Goal: Find specific page/section: Find specific page/section

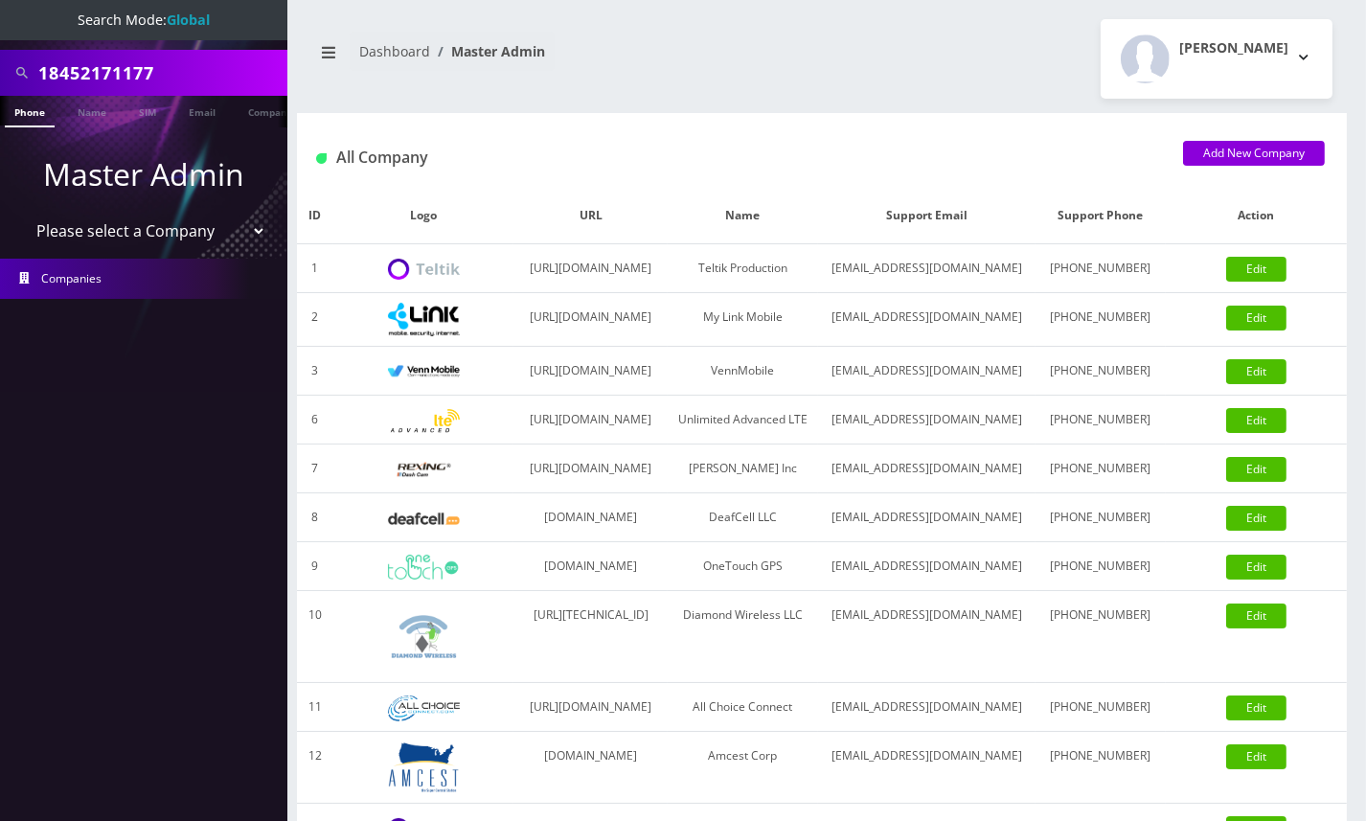
click at [56, 70] on input "18452171177" at bounding box center [160, 73] width 244 height 36
click at [47, 68] on input "18452171177" at bounding box center [160, 73] width 244 height 36
type input "8452171177"
click at [32, 115] on link "Phone" at bounding box center [30, 112] width 50 height 32
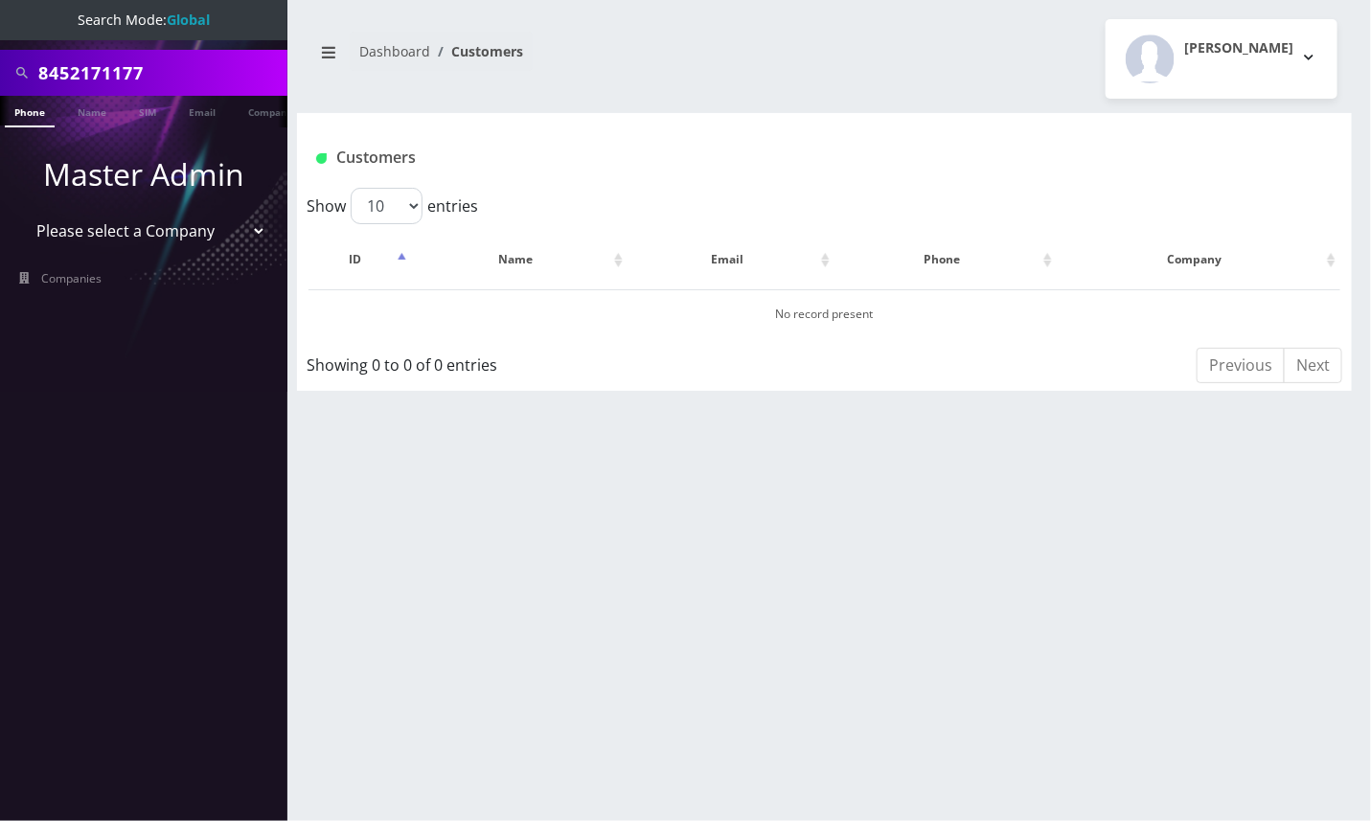
click at [116, 77] on input "8452171177" at bounding box center [160, 73] width 244 height 36
